Goal: Register for event/course

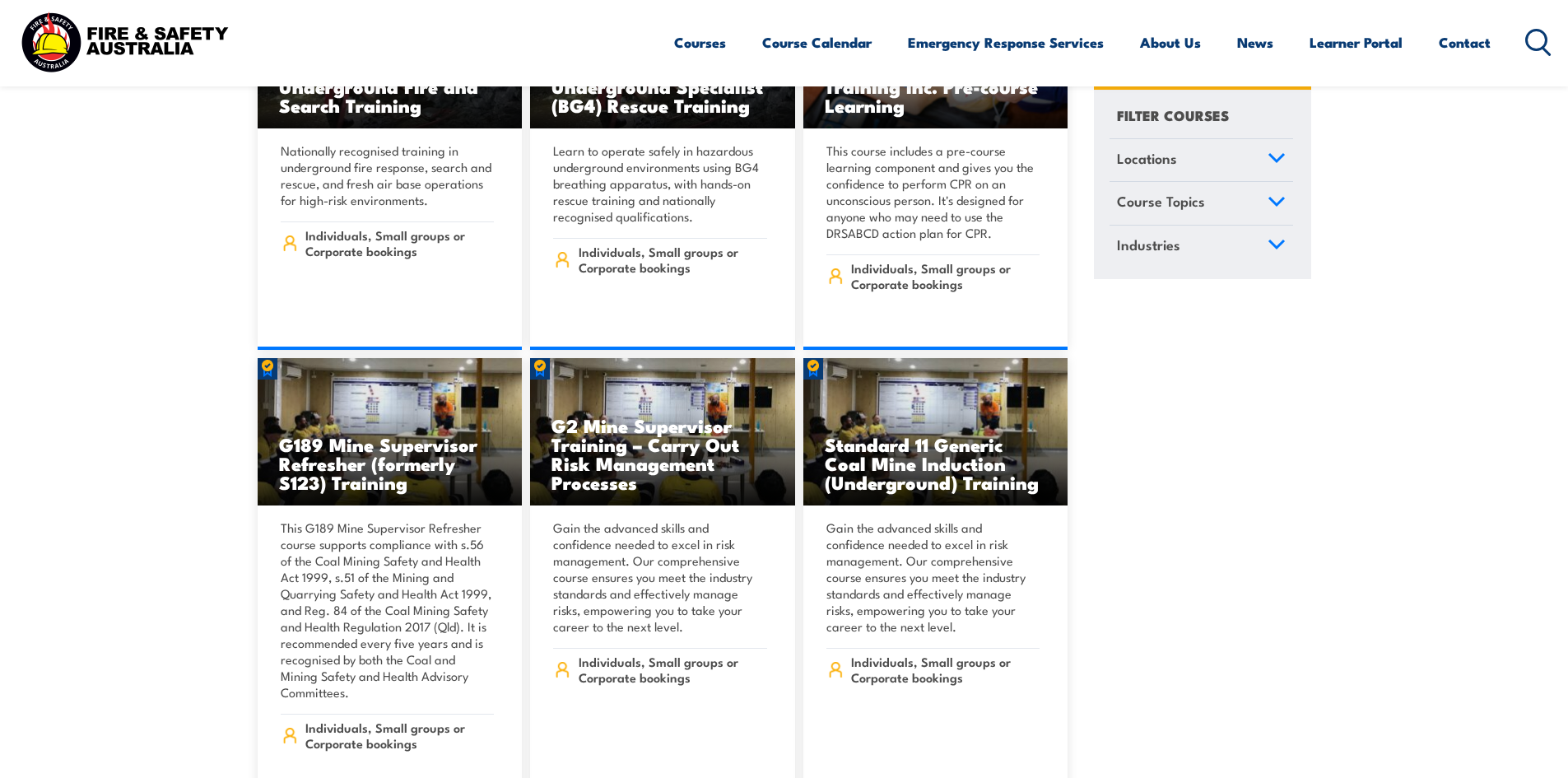
scroll to position [576, 0]
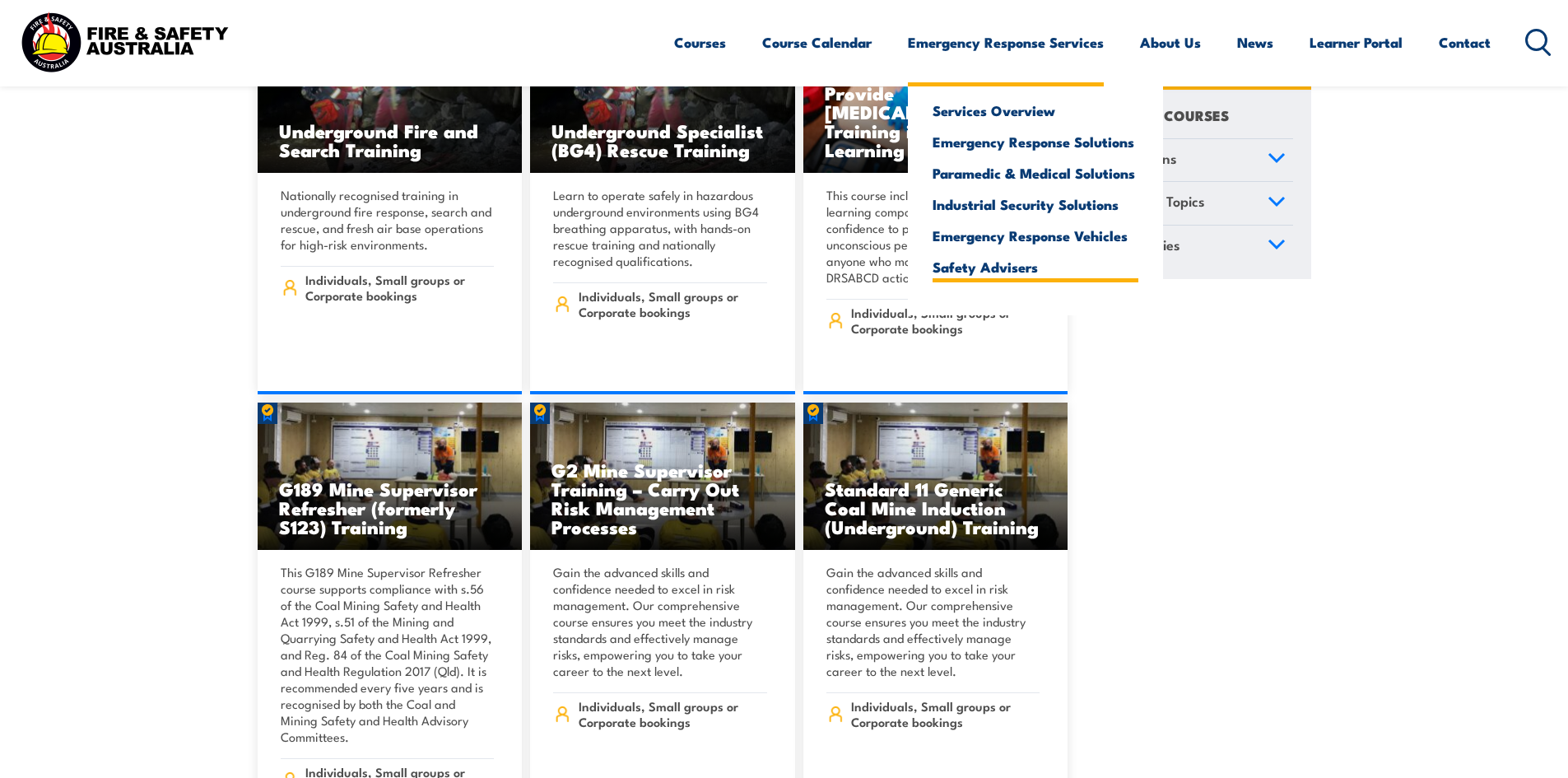
click at [1000, 269] on link "Safety Advisers" at bounding box center [1036, 267] width 205 height 14
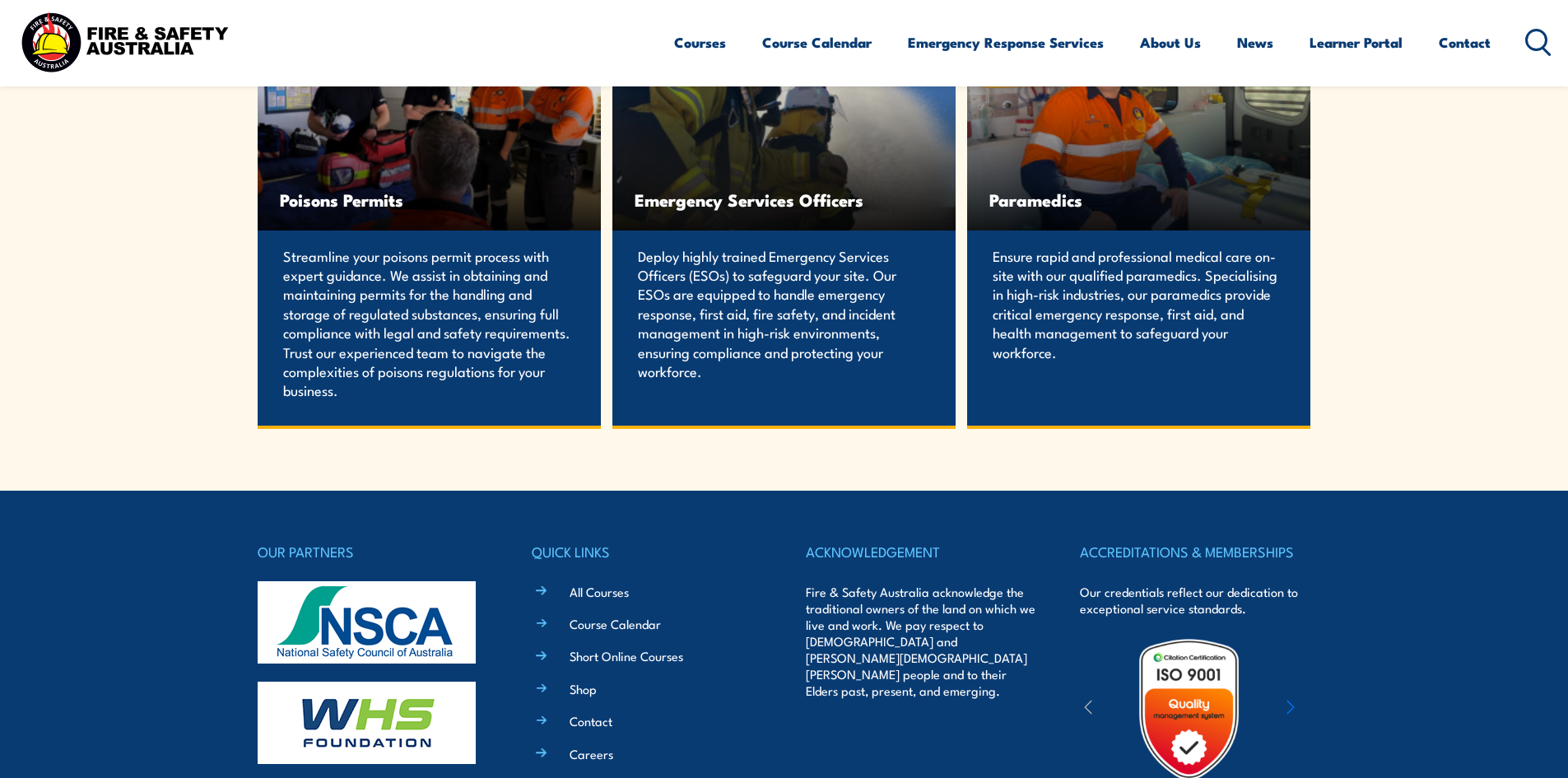
scroll to position [3258, 0]
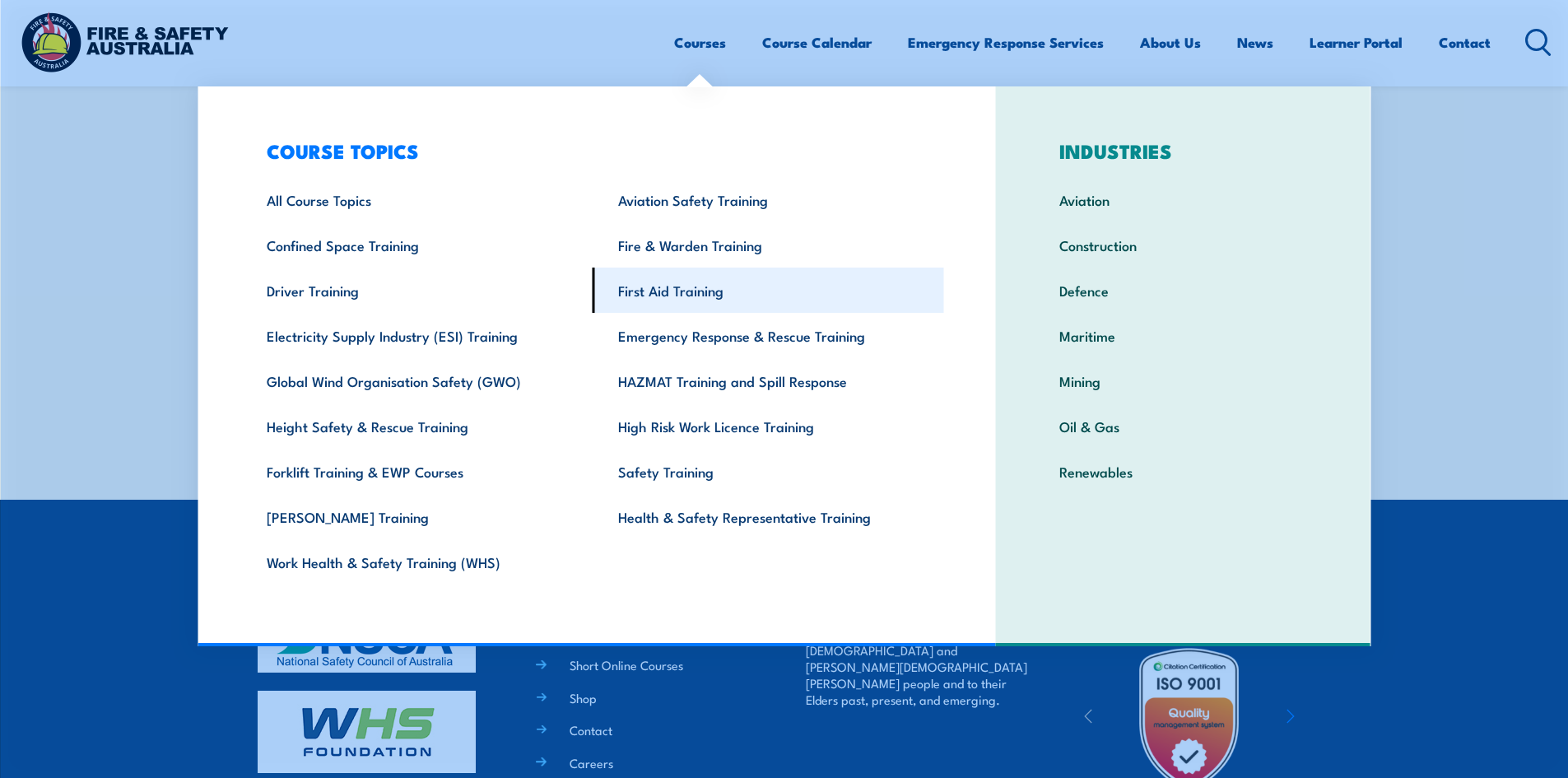
click at [711, 295] on link "First Aid Training" at bounding box center [768, 290] width 351 height 45
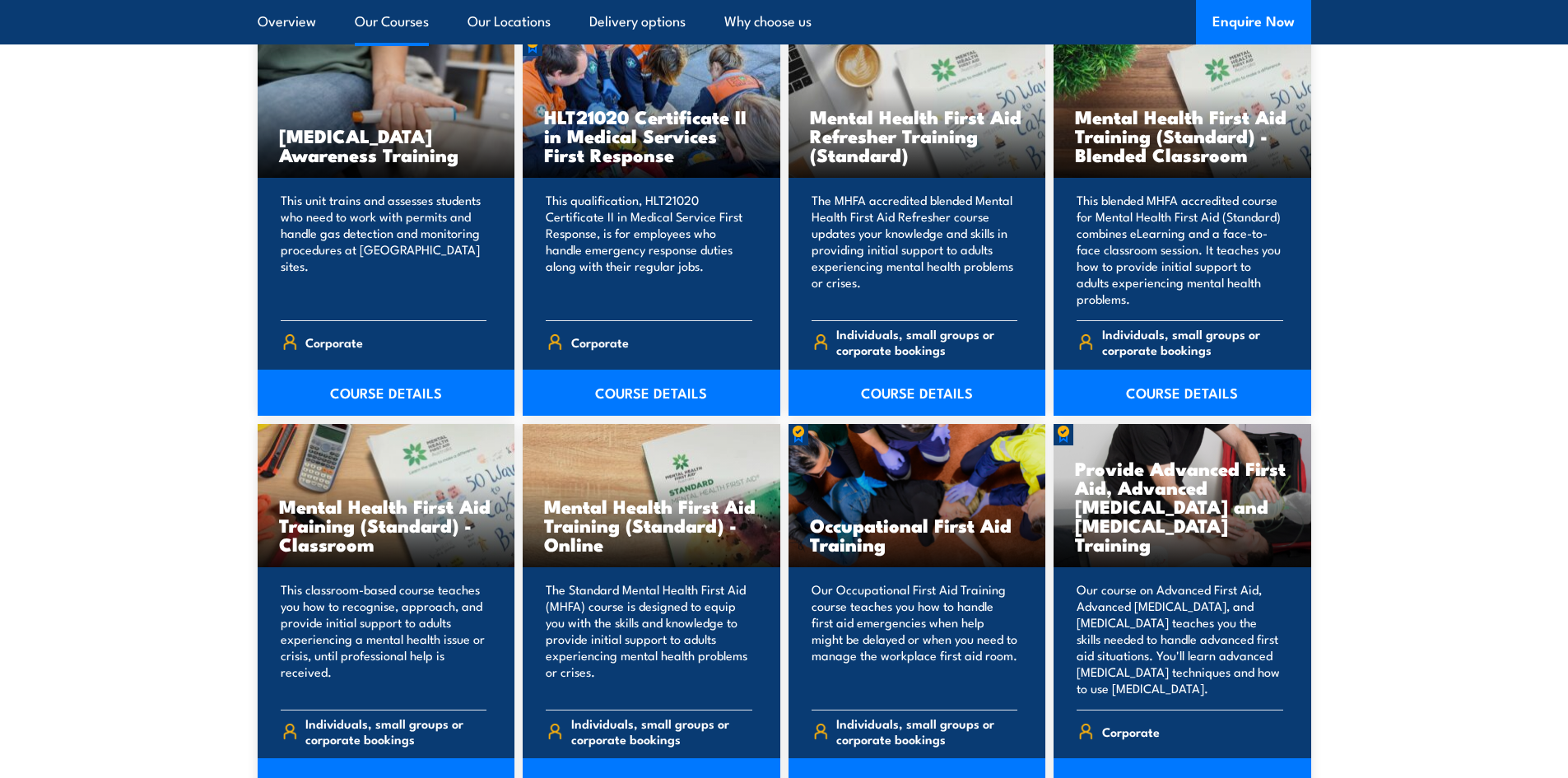
scroll to position [1481, 0]
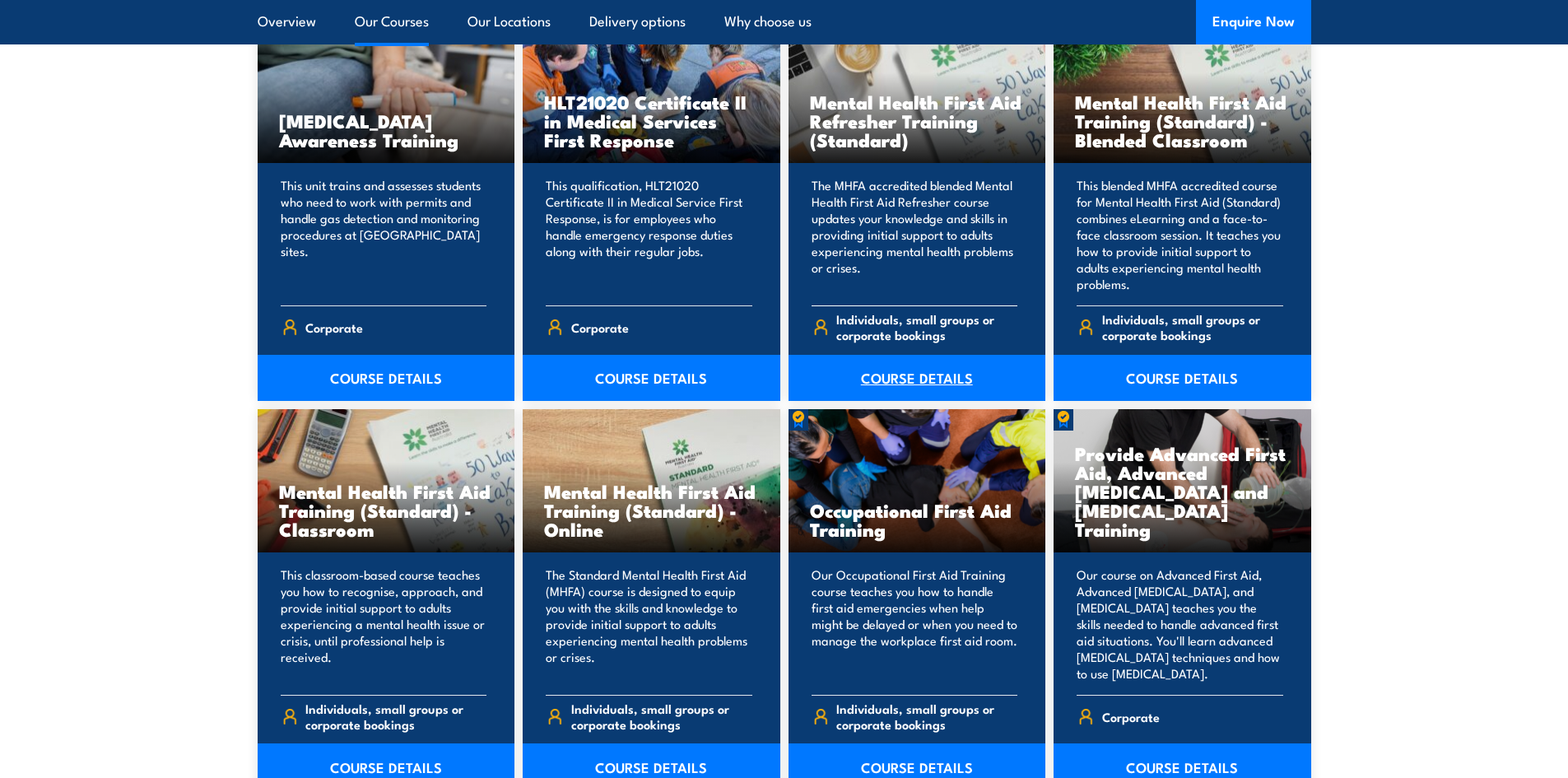
click at [943, 384] on link "COURSE DETAILS" at bounding box center [918, 377] width 258 height 46
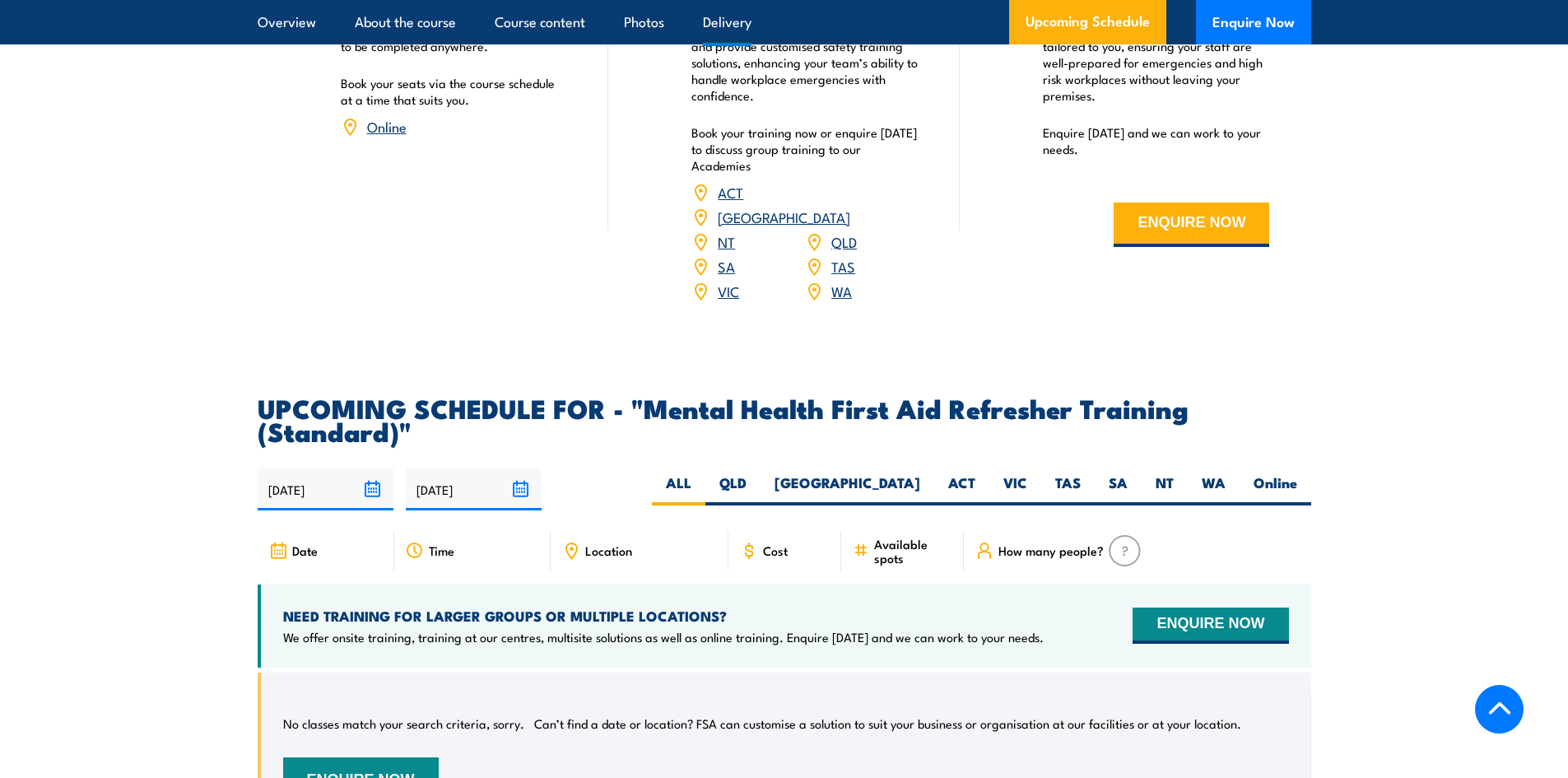
scroll to position [2799, 0]
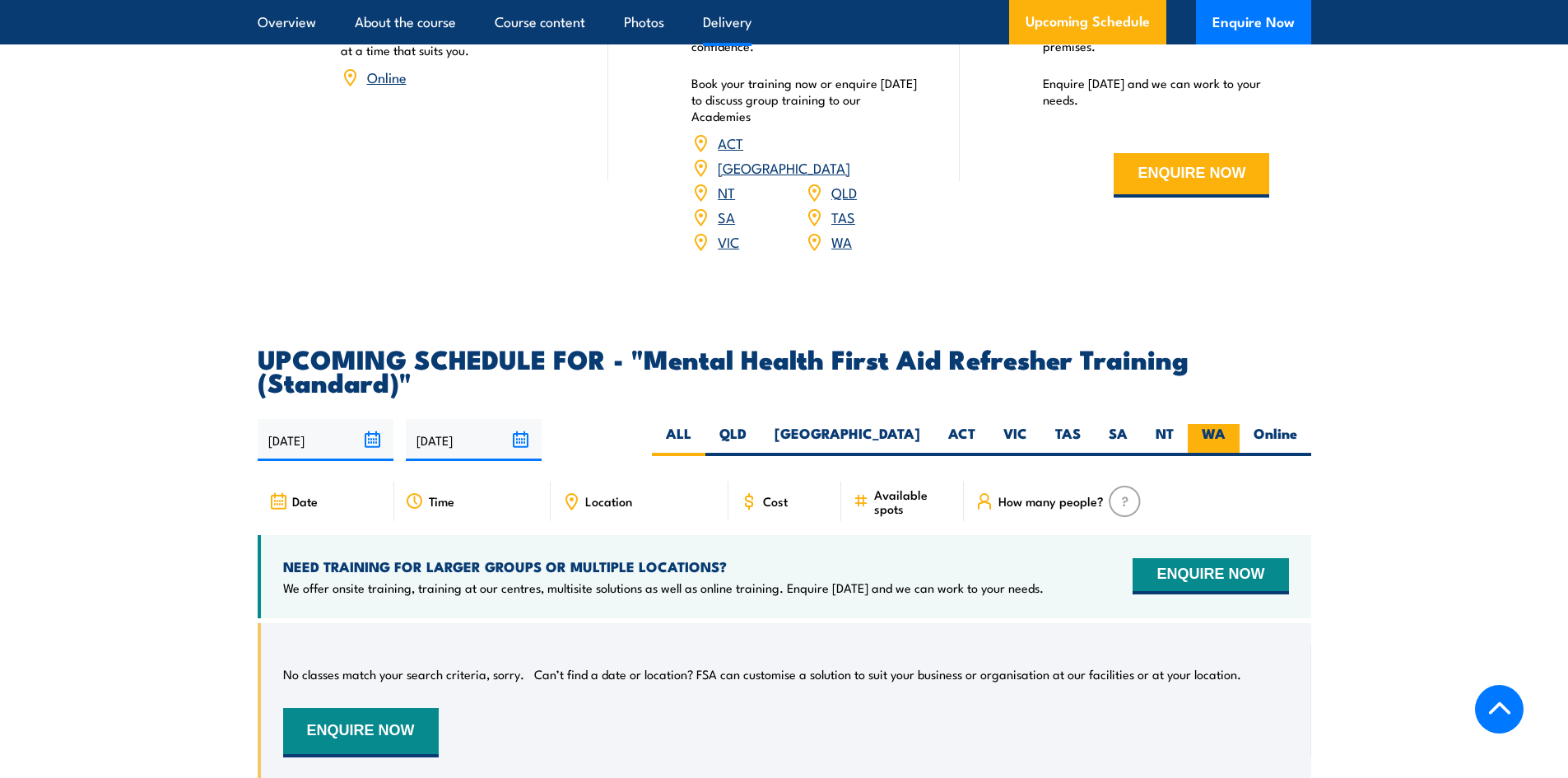
click at [1203, 448] on label "WA" at bounding box center [1214, 440] width 52 height 32
click at [1226, 435] on input "WA" at bounding box center [1231, 430] width 11 height 11
radio input "true"
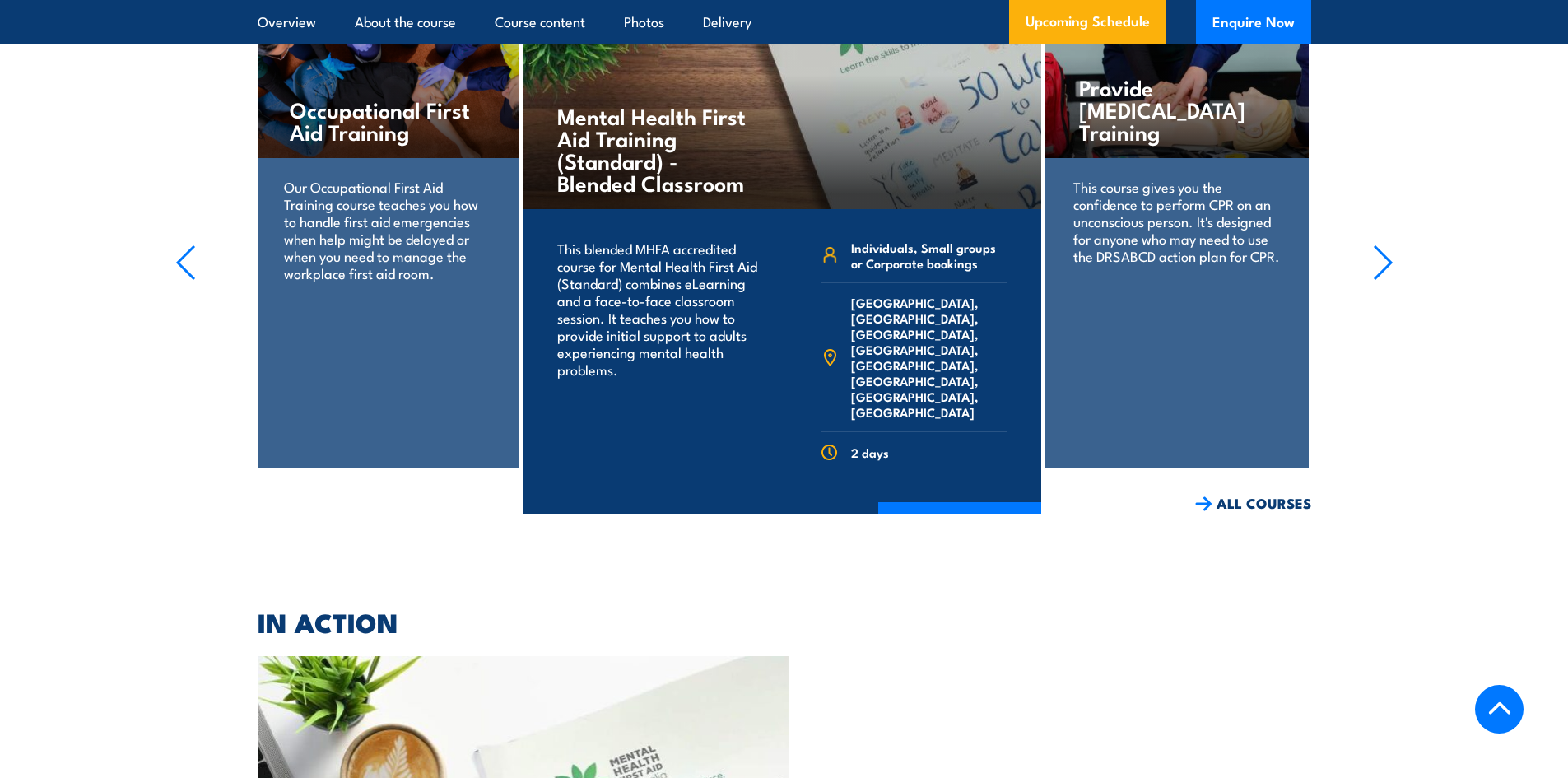
scroll to position [3487, 0]
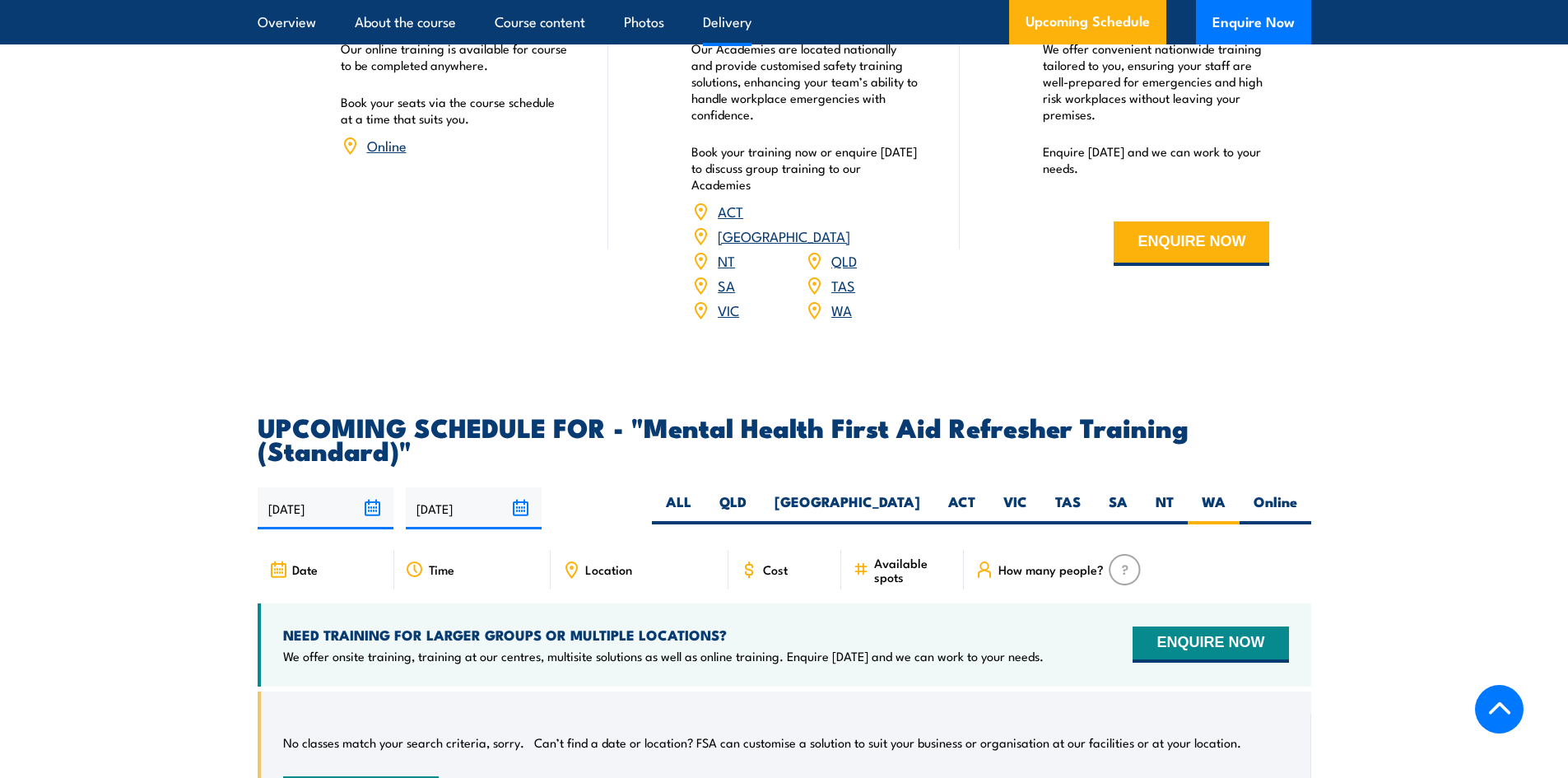
scroll to position [2799, 0]
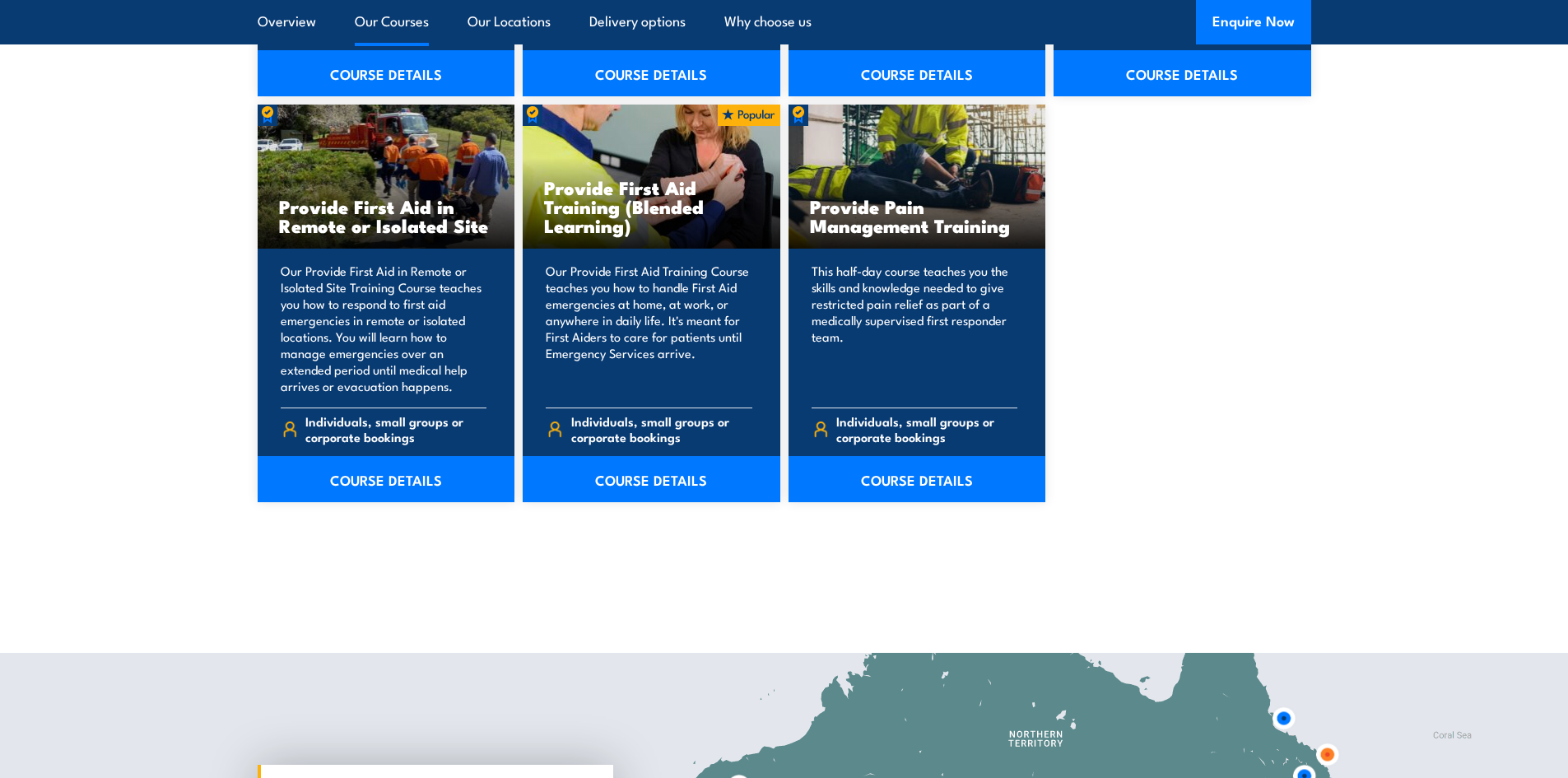
scroll to position [2368, 0]
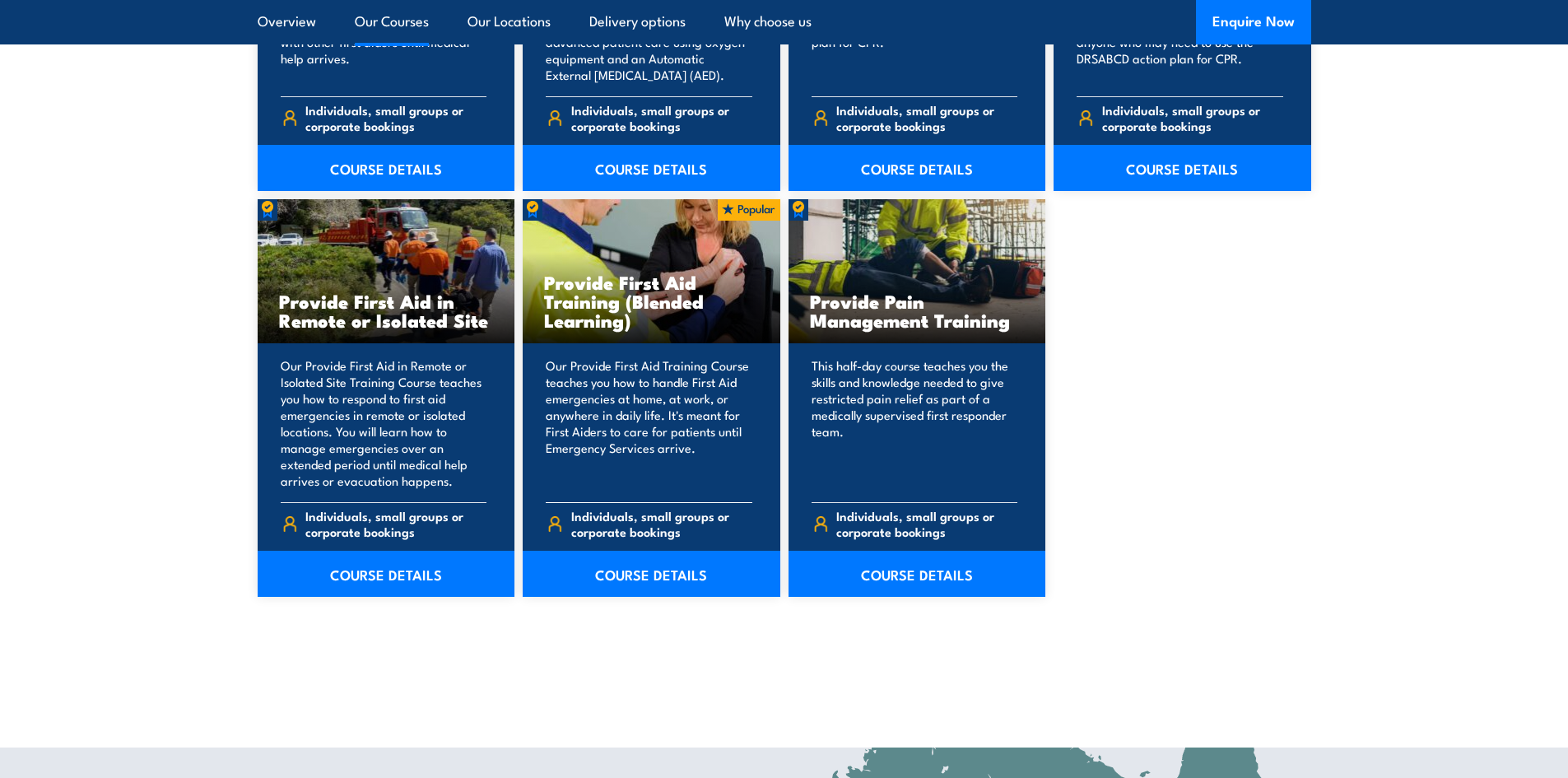
click at [628, 402] on p "Our Provide First Aid Training Course teaches you how to handle First Aid emerg…" at bounding box center [648, 423] width 206 height 131
click at [635, 577] on link "COURSE DETAILS" at bounding box center [651, 573] width 258 height 46
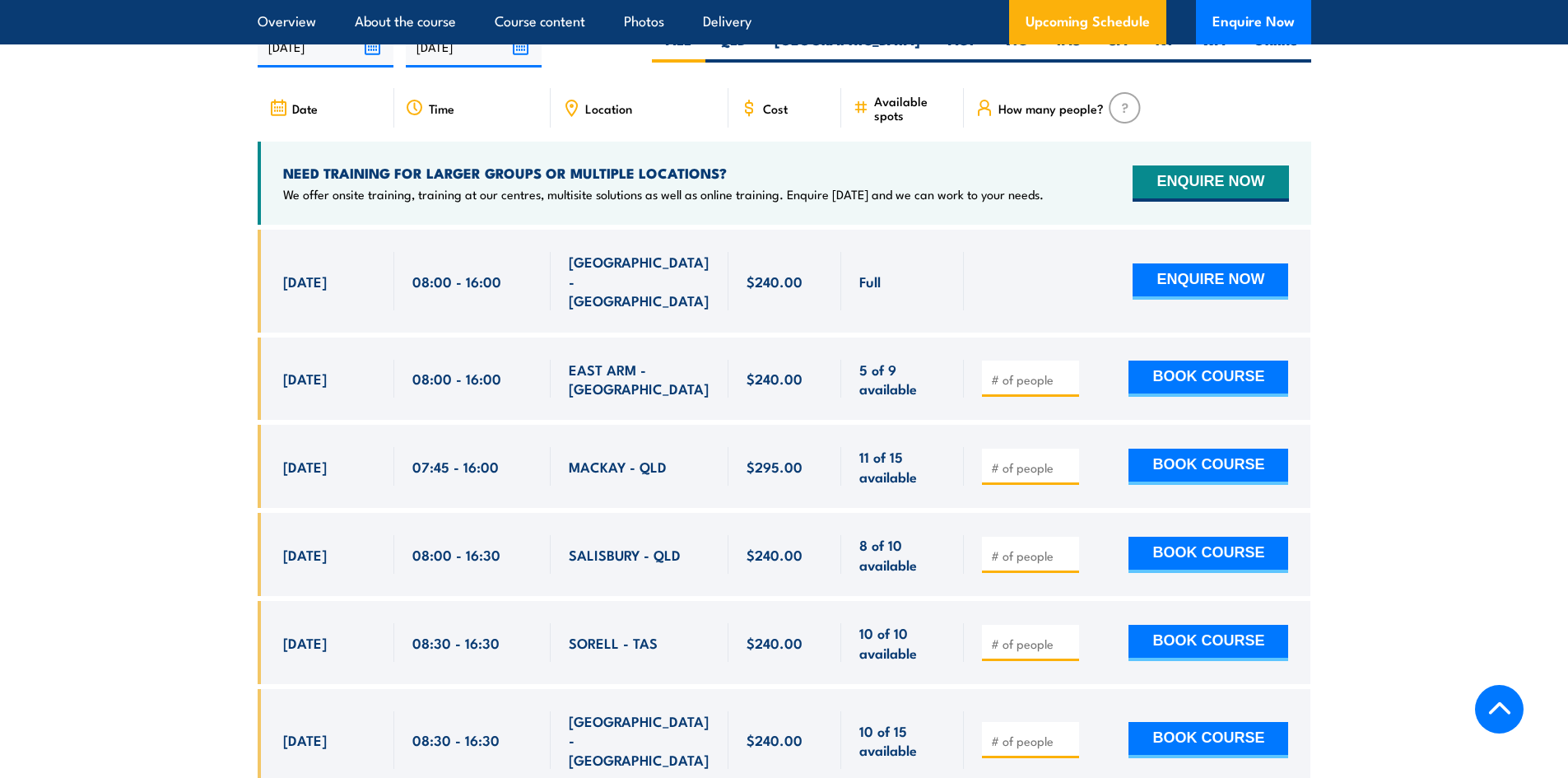
scroll to position [3539, 0]
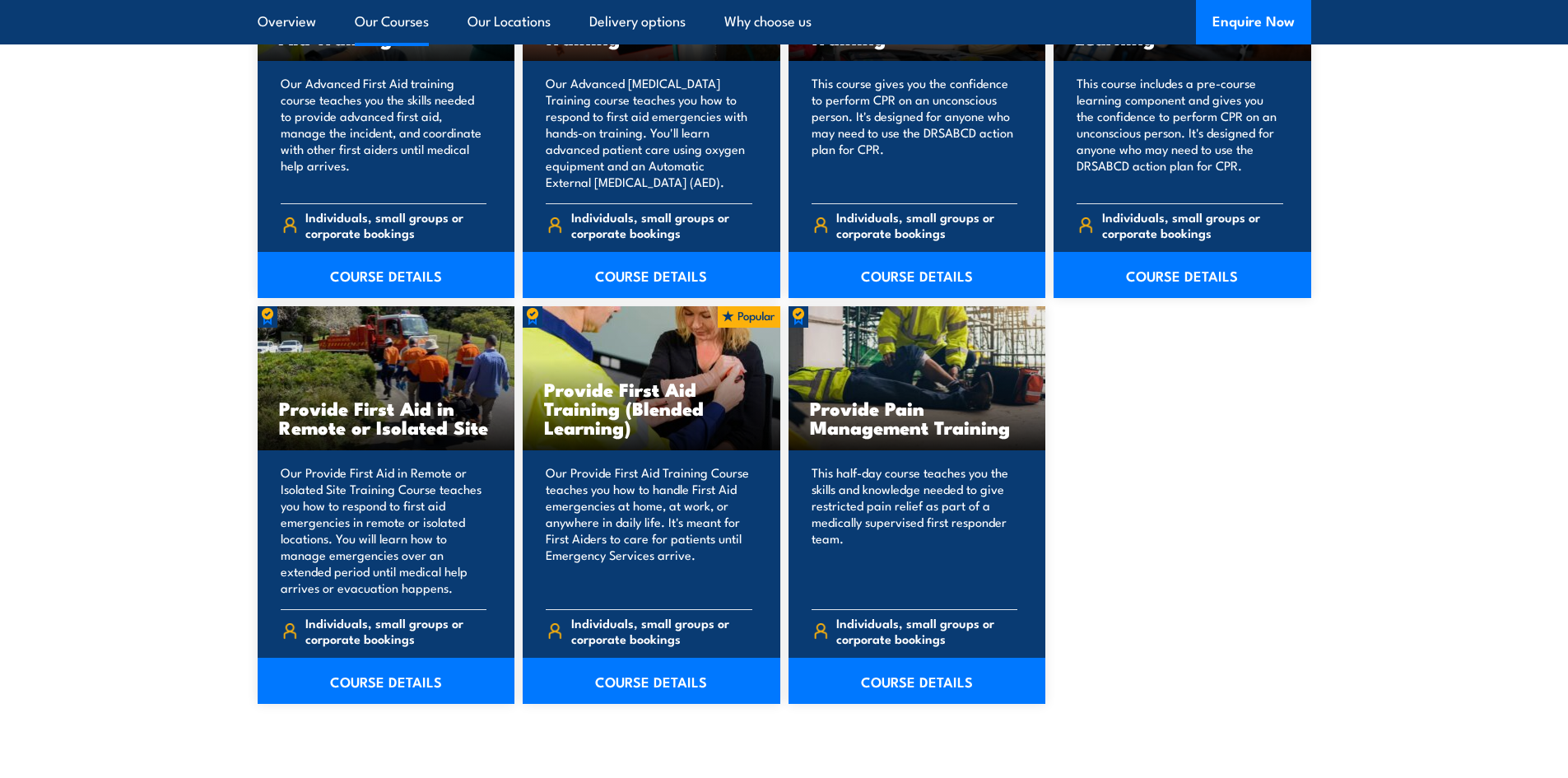
scroll to position [2368, 0]
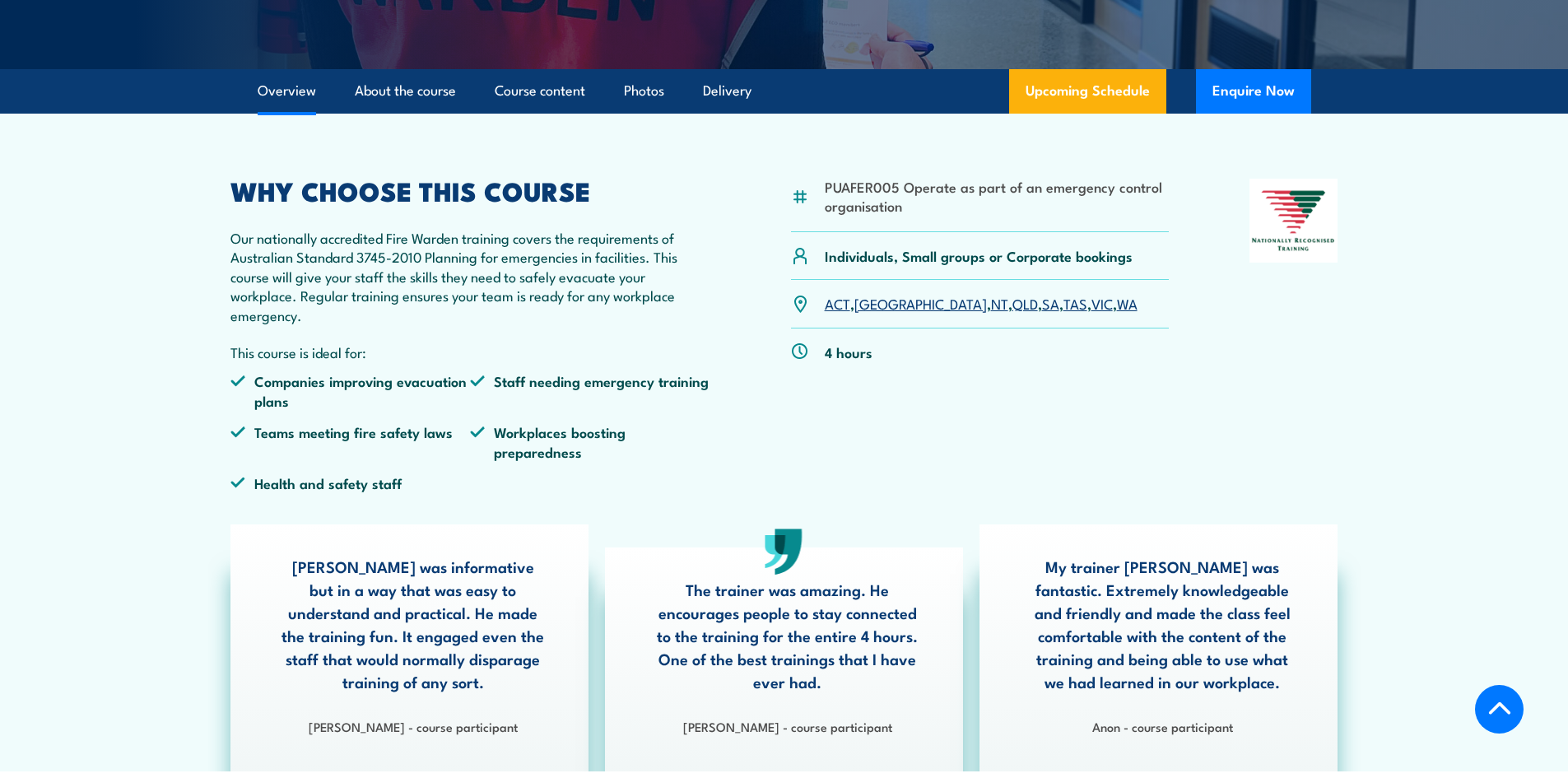
scroll to position [412, 0]
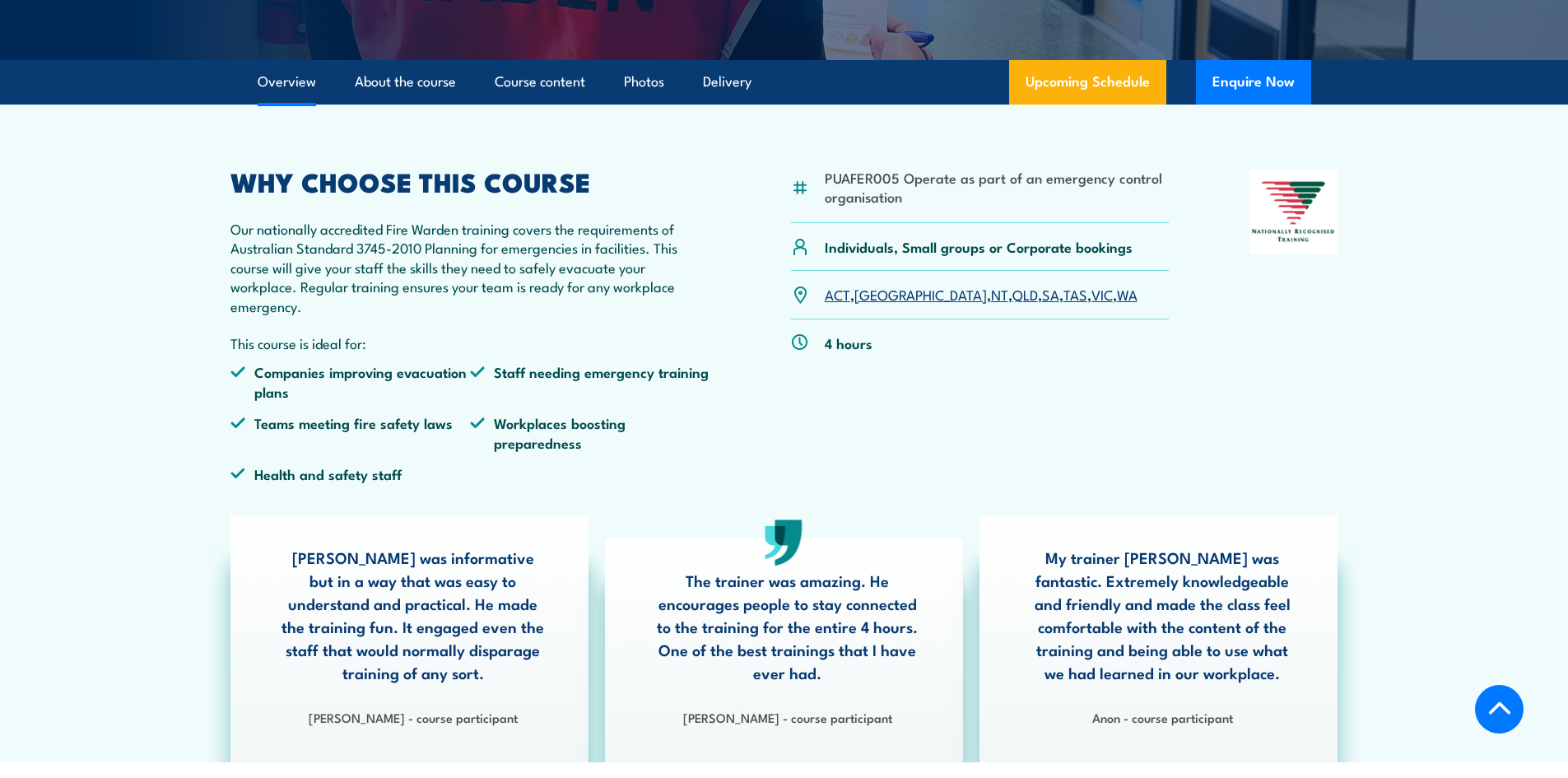
click at [1117, 294] on link "WA" at bounding box center [1127, 294] width 21 height 20
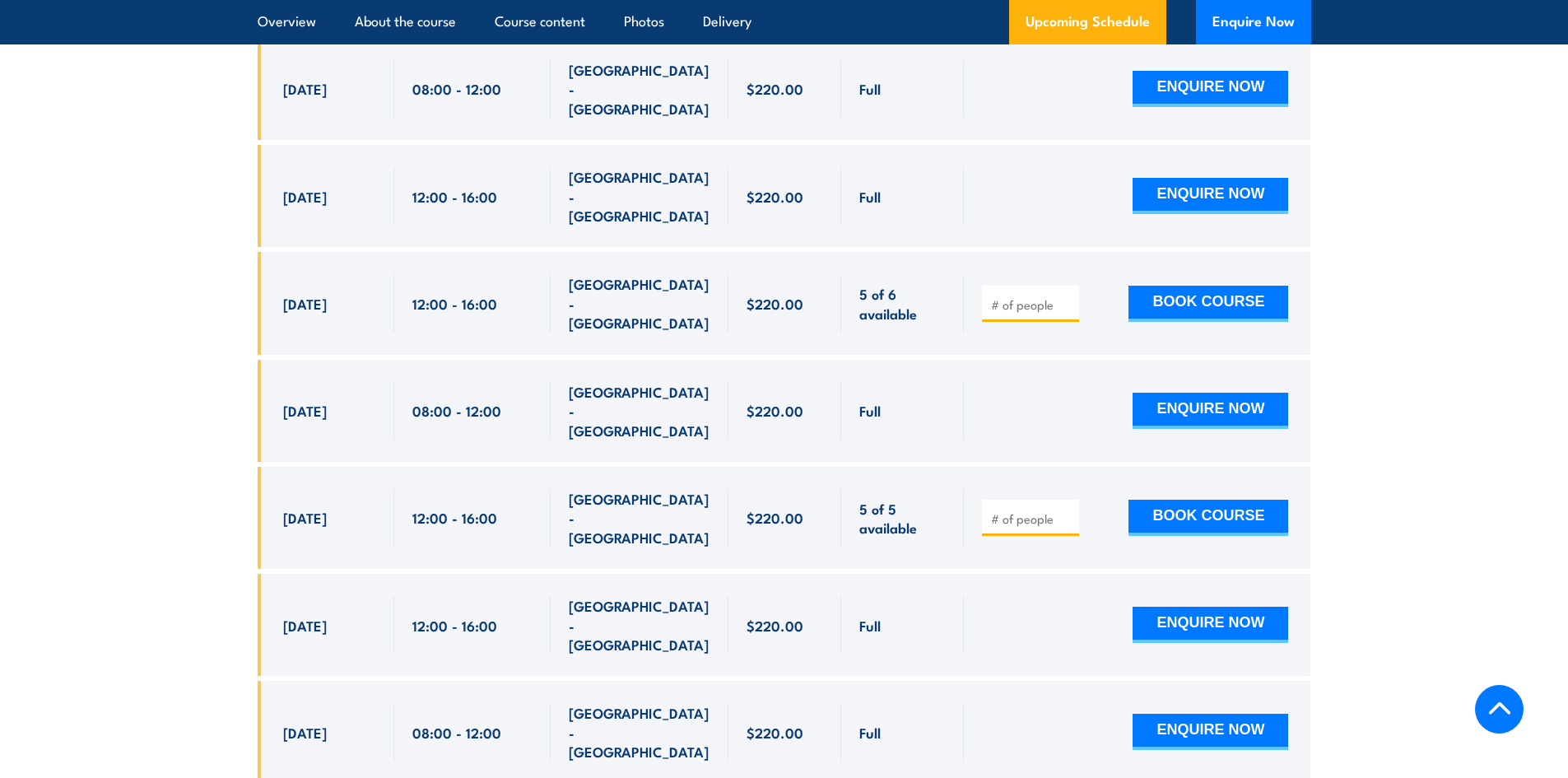
scroll to position [3307, 0]
